Goal: Information Seeking & Learning: Learn about a topic

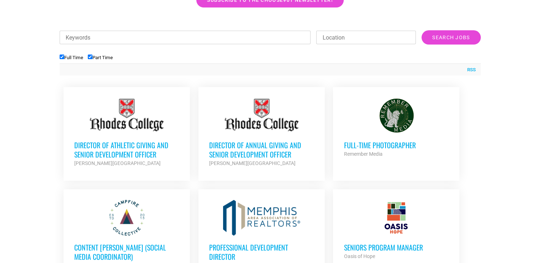
scroll to position [228, 0]
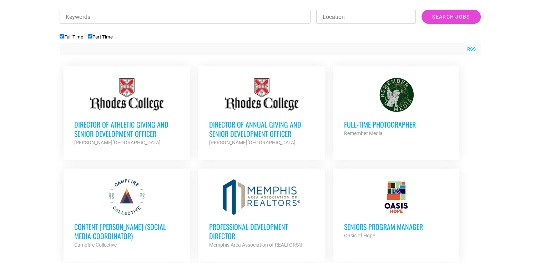
scroll to position [263, 0]
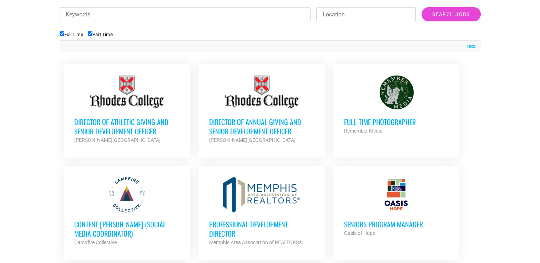
click at [242, 202] on div at bounding box center [261, 195] width 105 height 36
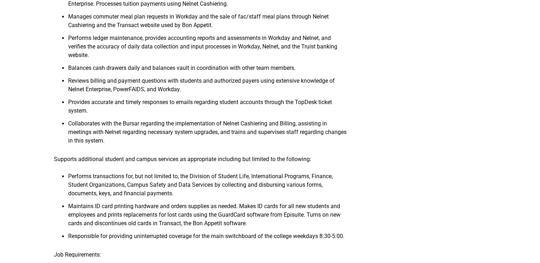
scroll to position [742, 0]
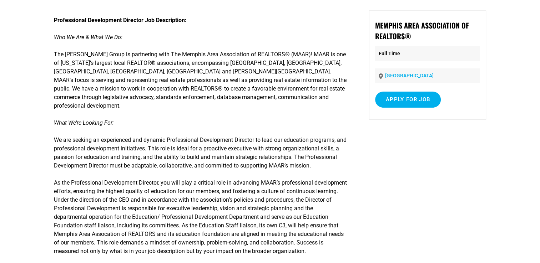
scroll to position [71, 0]
